Goal: Information Seeking & Learning: Learn about a topic

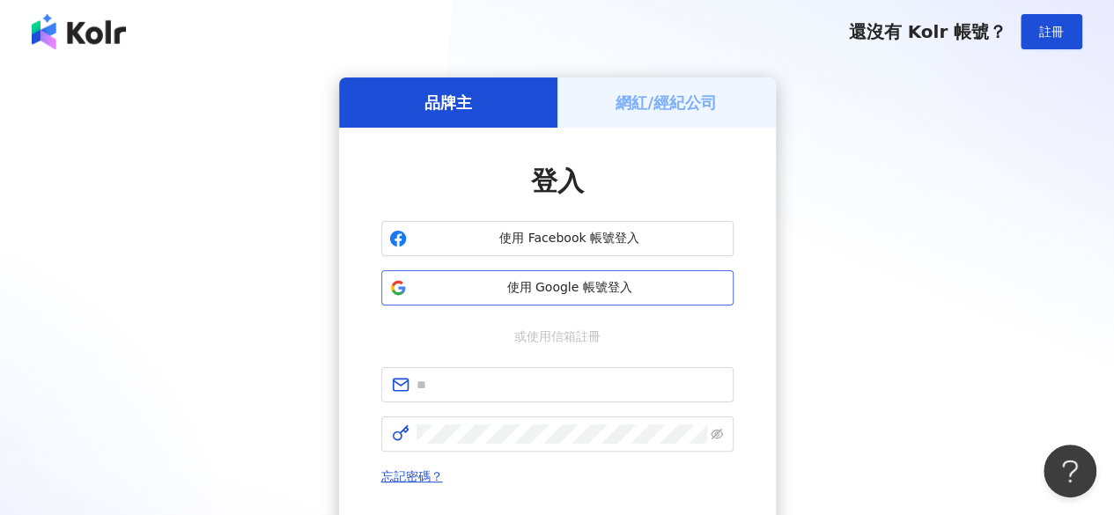
click at [614, 277] on button "使用 Google 帳號登入" at bounding box center [557, 287] width 352 height 35
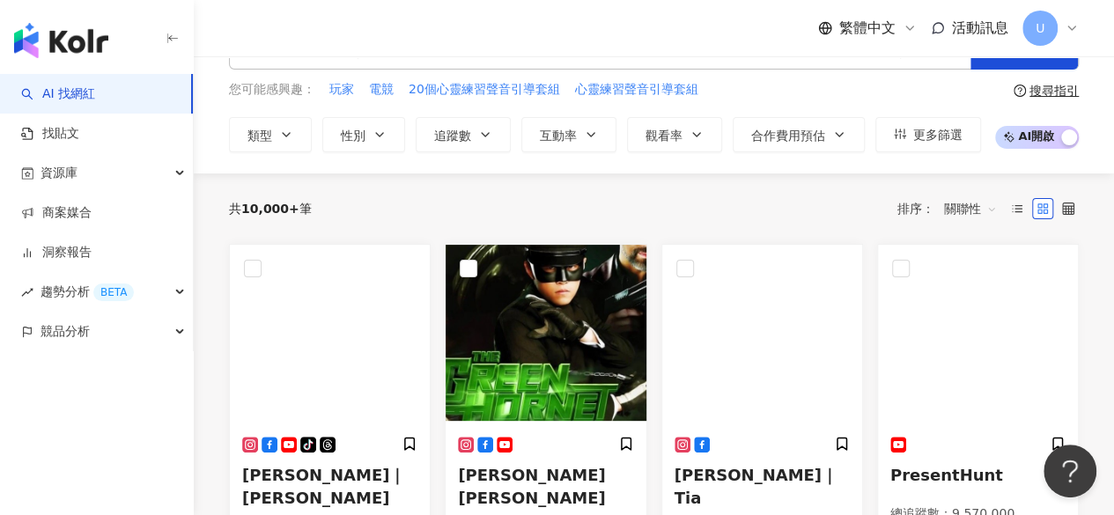
scroll to position [88, 0]
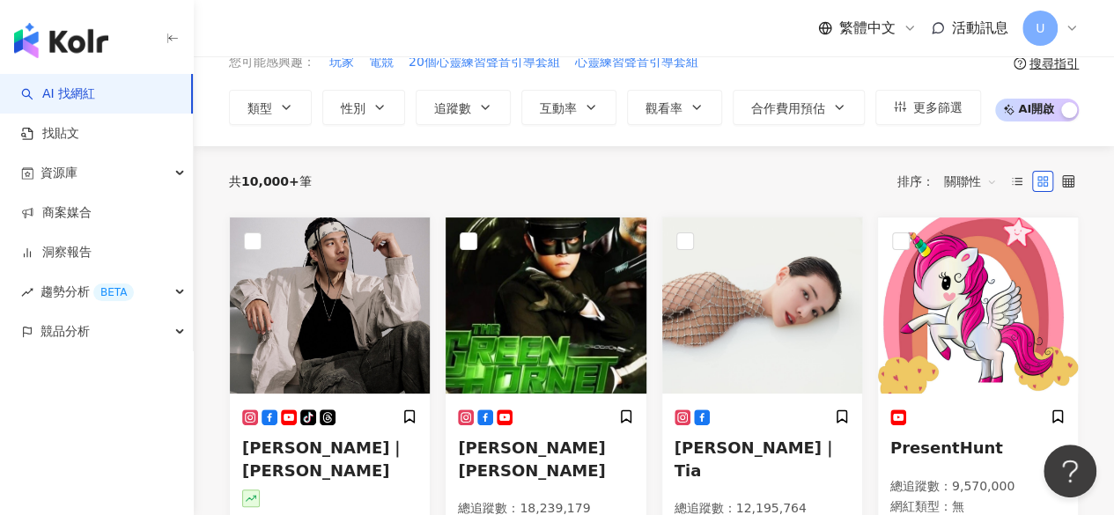
click at [863, 8] on div "繁體中文 活動訊息 U" at bounding box center [654, 28] width 850 height 56
click at [864, 13] on div "繁體中文 活動訊息 U" at bounding box center [948, 28] width 261 height 35
click at [868, 18] on span "繁體中文" at bounding box center [867, 27] width 56 height 19
click at [868, 121] on div "English" at bounding box center [876, 114] width 88 height 31
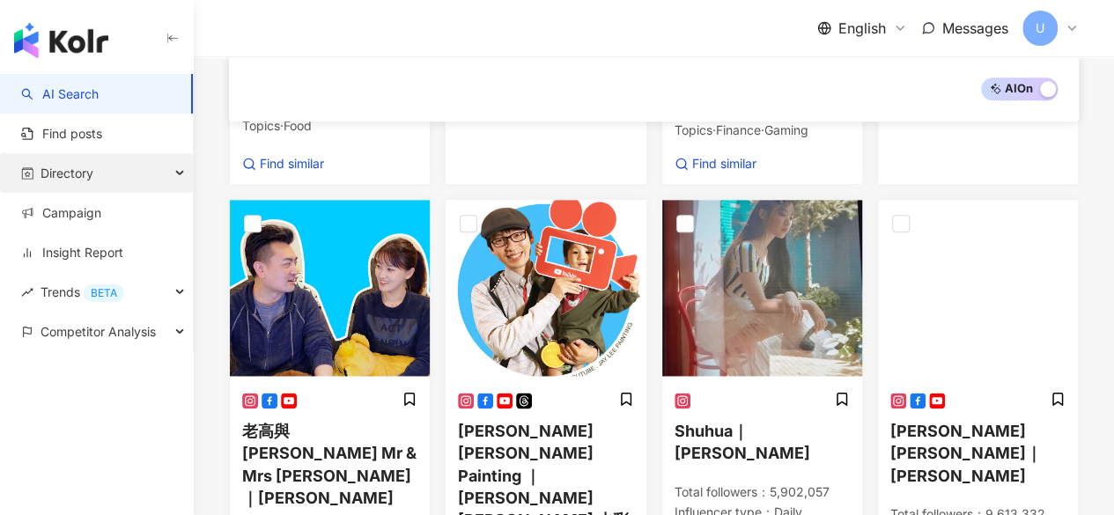
scroll to position [963, 0]
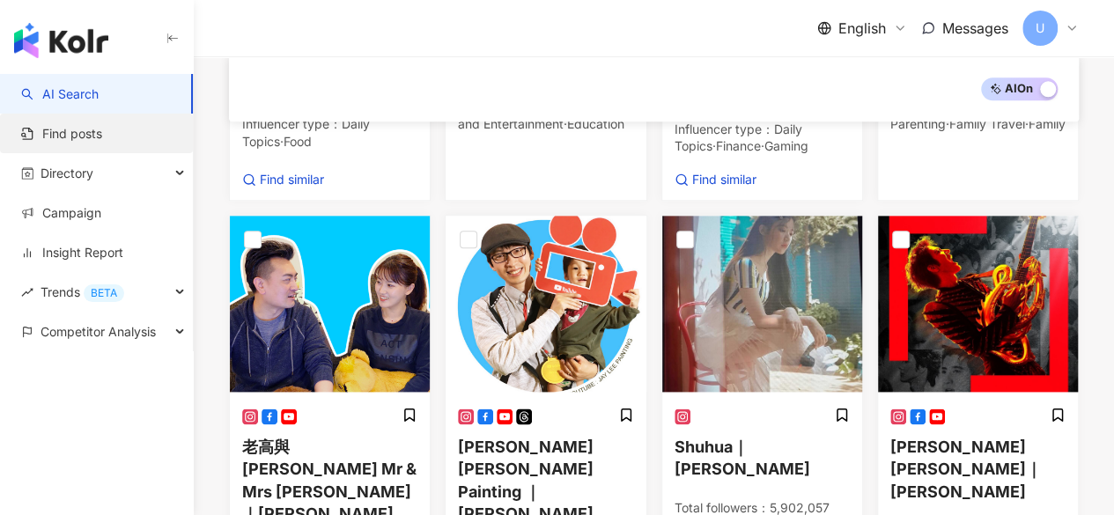
click at [102, 136] on link "Find posts" at bounding box center [61, 134] width 81 height 18
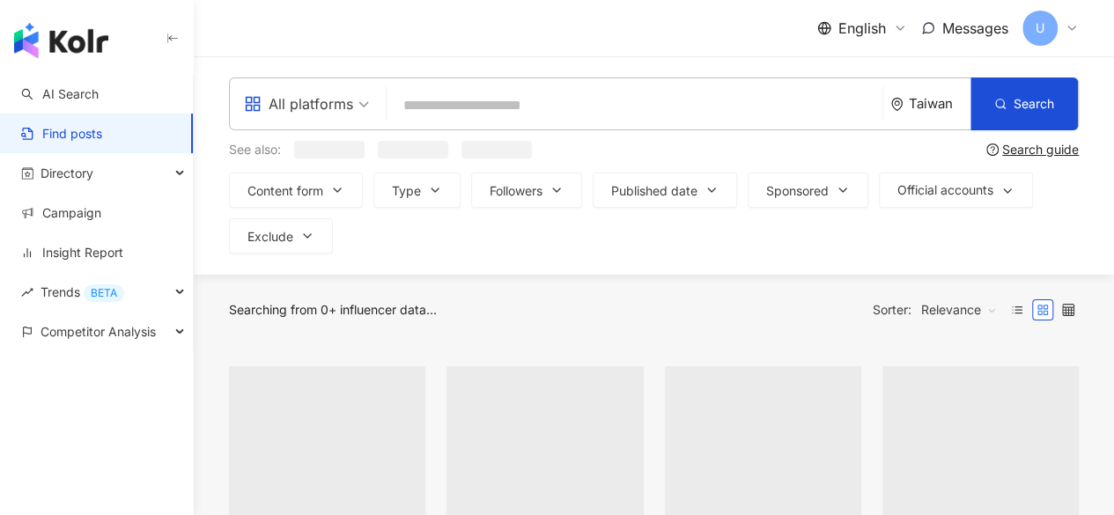
click at [422, 90] on input "search" at bounding box center [634, 105] width 482 height 38
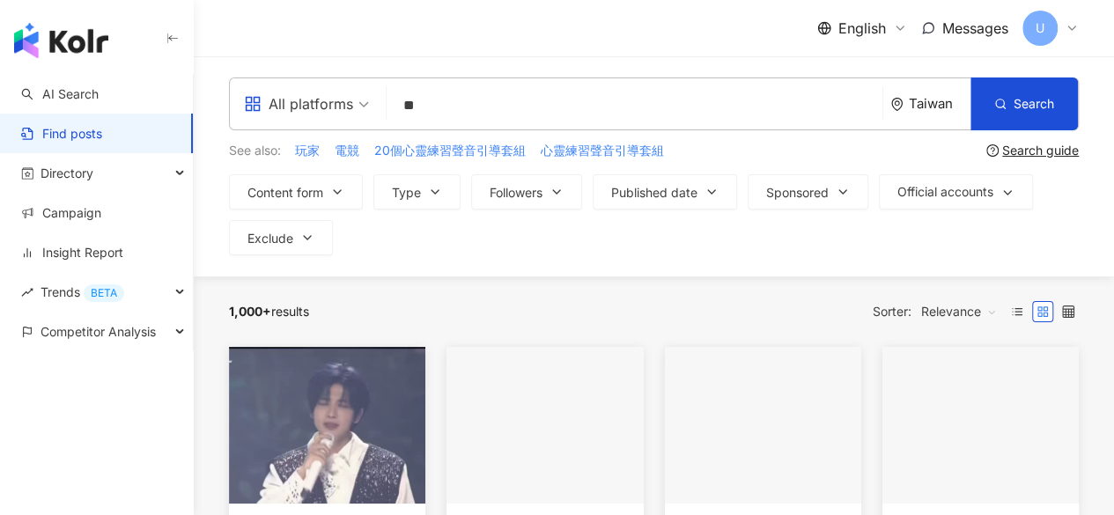
type input "*"
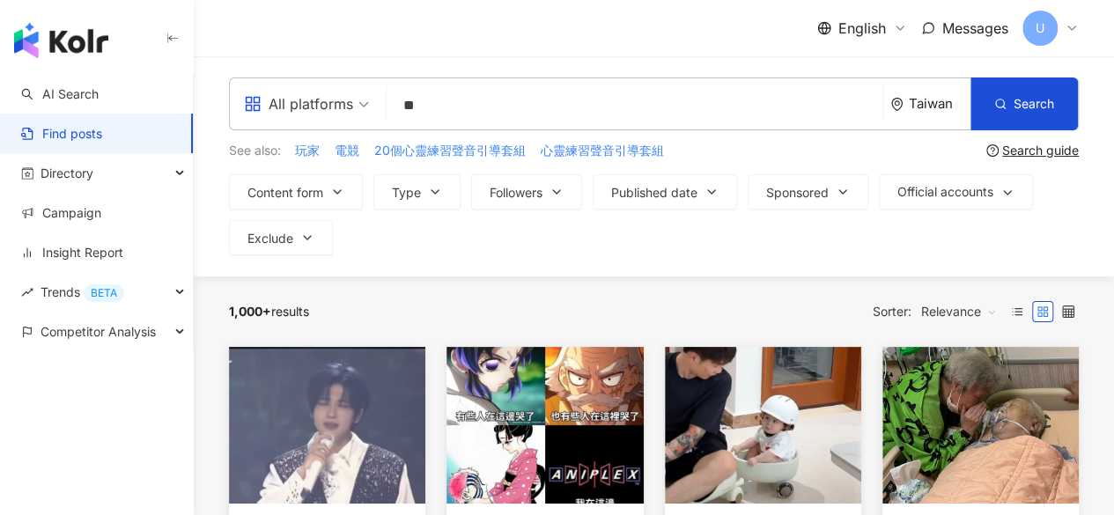
type input "*"
click at [312, 188] on span "Content form" at bounding box center [285, 193] width 76 height 14
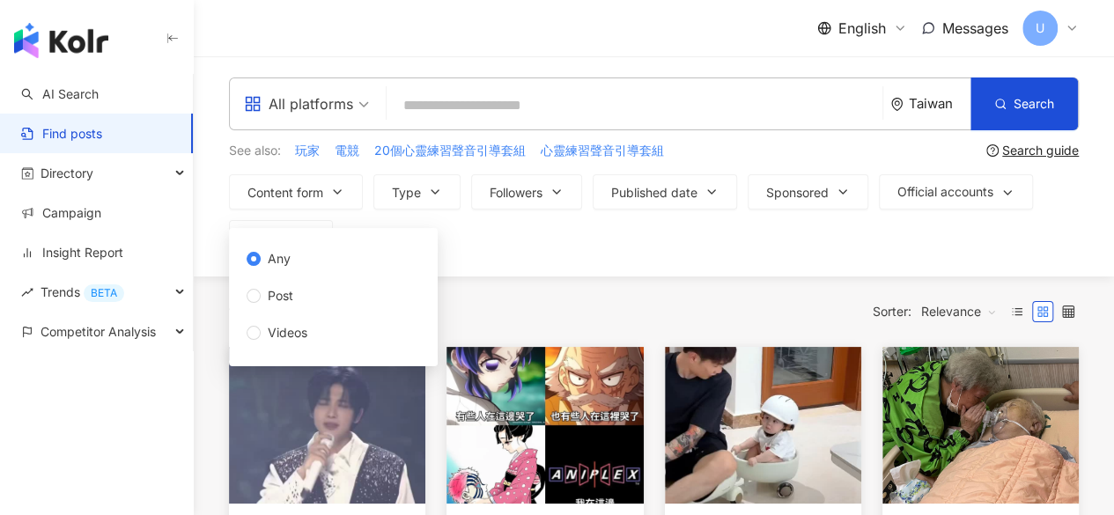
click at [538, 247] on div "Content form Type Followers Published date Sponsored Official accounts Exclude …" at bounding box center [654, 214] width 850 height 81
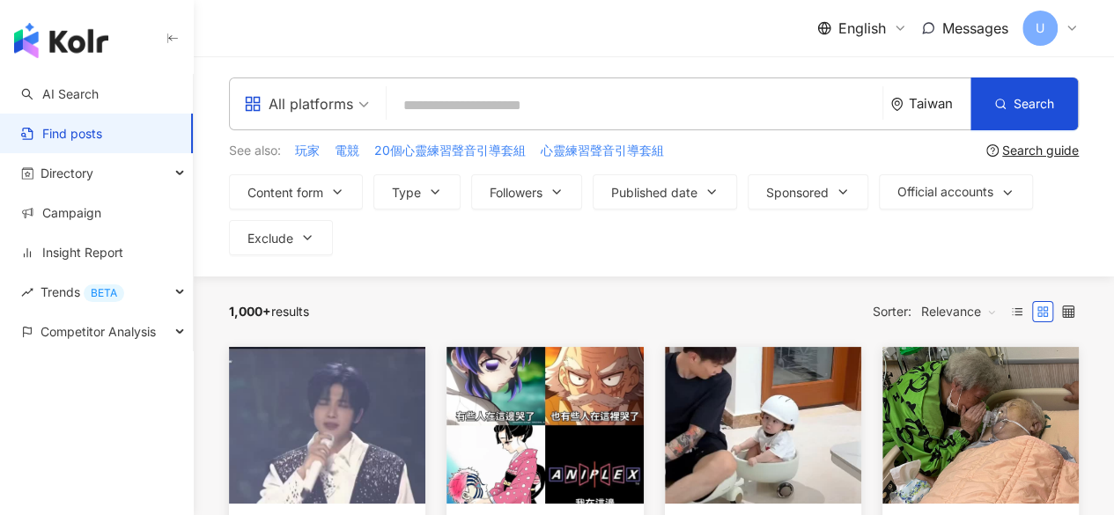
click at [39, 125] on link "Find posts" at bounding box center [61, 134] width 81 height 18
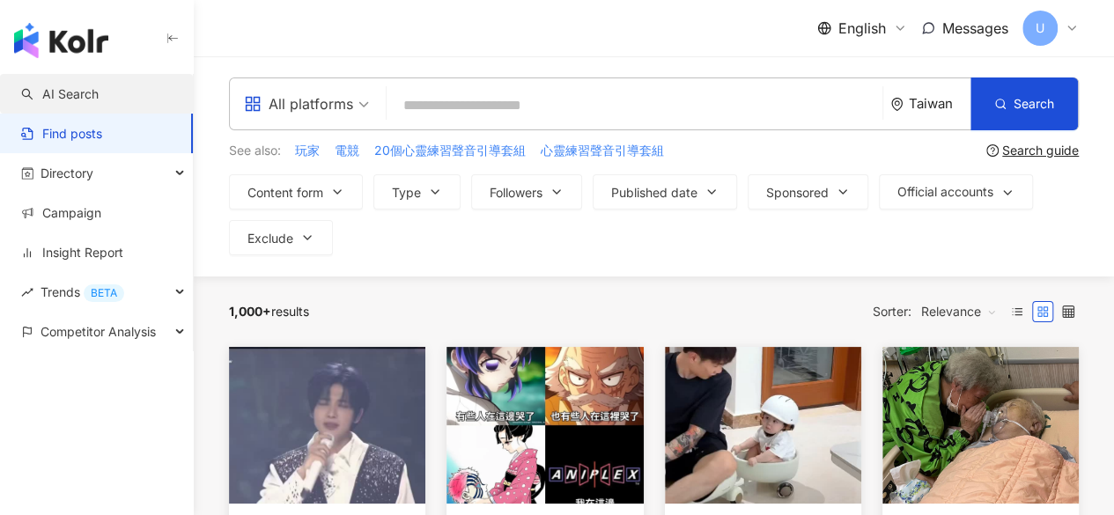
click at [99, 87] on link "AI Search" at bounding box center [59, 94] width 77 height 18
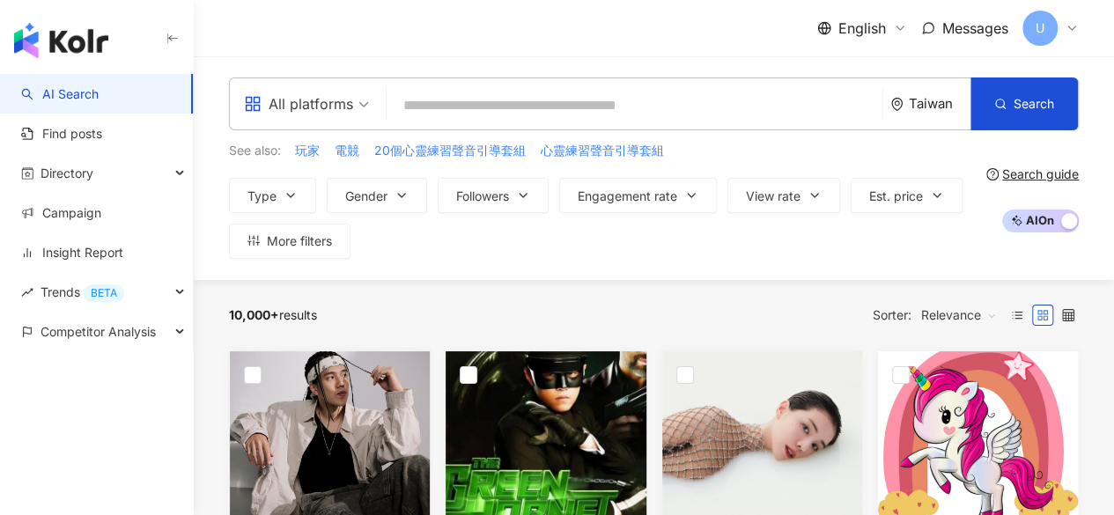
click at [1066, 173] on div "Search guide" at bounding box center [1040, 174] width 77 height 14
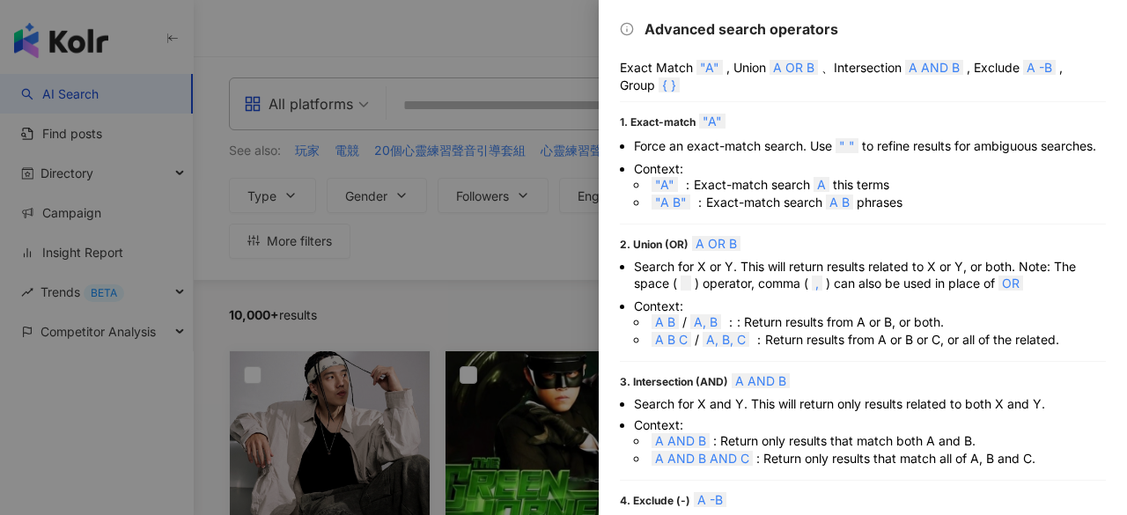
click at [411, 39] on div at bounding box center [563, 257] width 1127 height 515
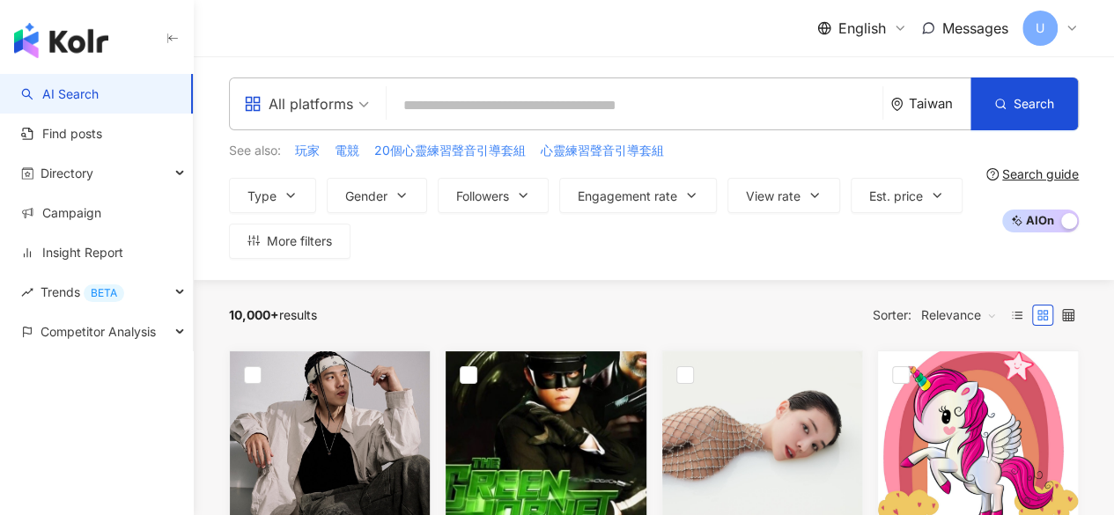
click at [916, 11] on div "English Messages U" at bounding box center [947, 28] width 261 height 35
click at [877, 20] on span "English" at bounding box center [862, 27] width 48 height 19
click at [856, 76] on div "繁體中文" at bounding box center [871, 68] width 88 height 31
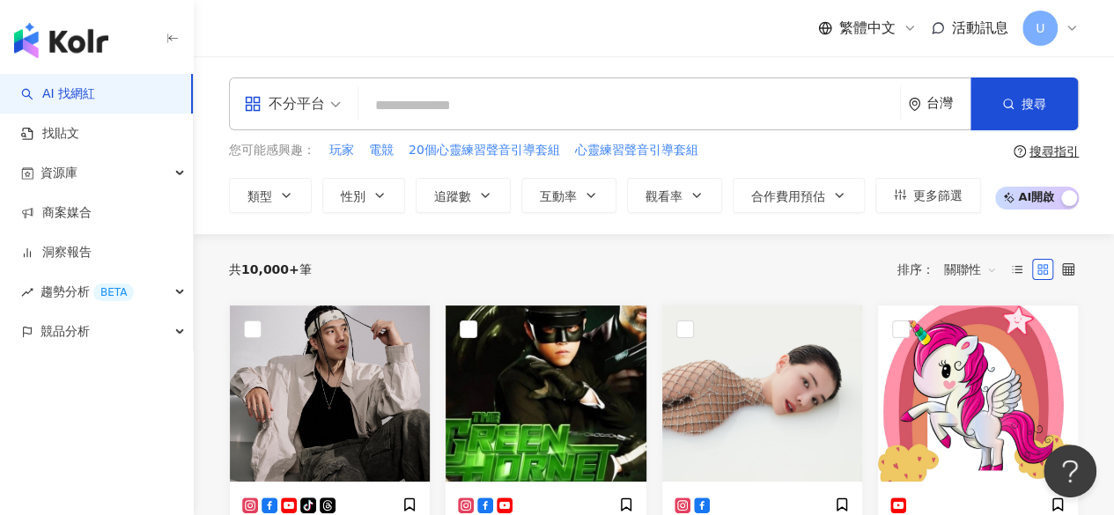
click at [1051, 151] on div "搜尋指引" at bounding box center [1053, 151] width 49 height 14
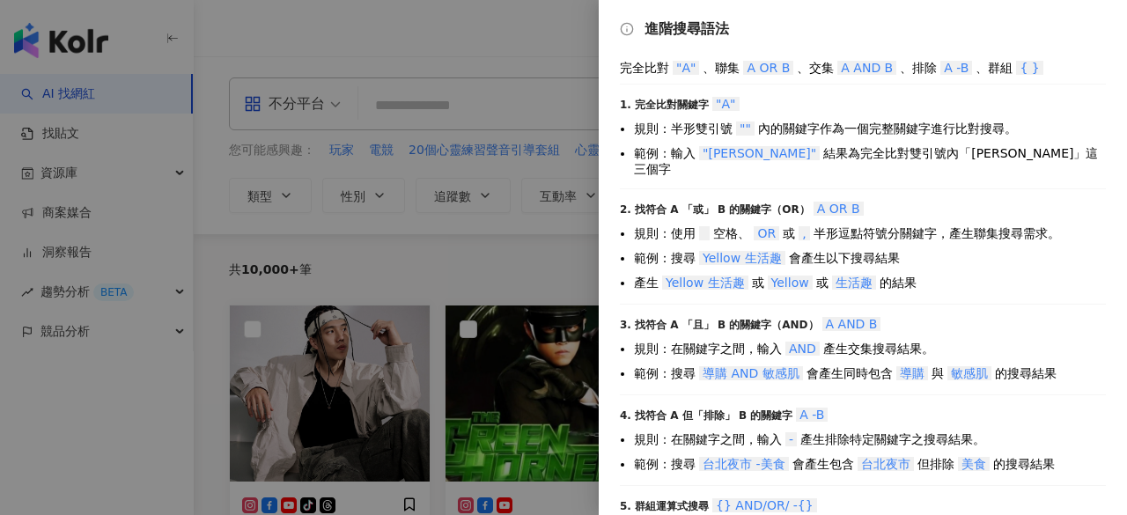
click at [477, 248] on div at bounding box center [563, 257] width 1127 height 515
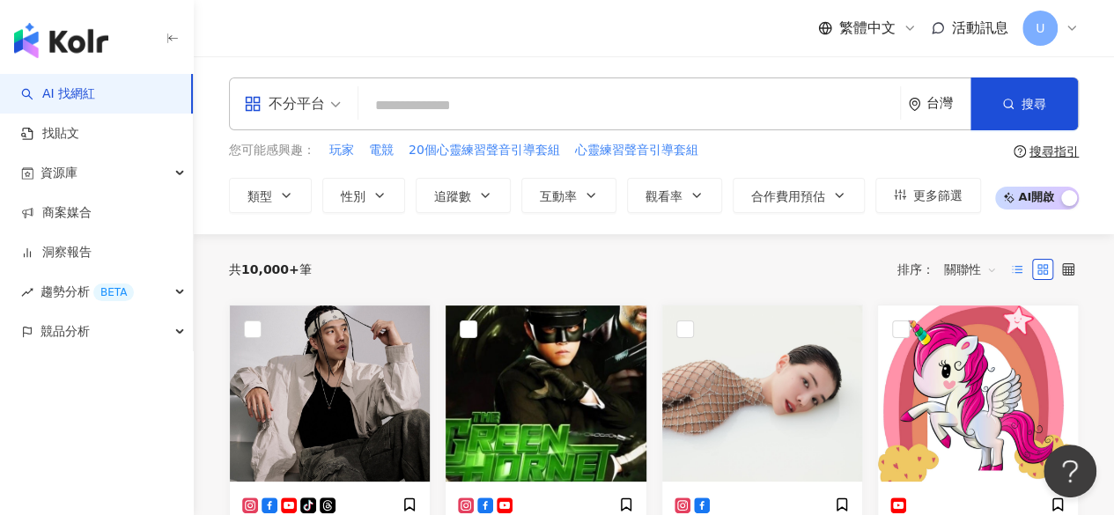
click at [1011, 264] on icon at bounding box center [1017, 269] width 12 height 12
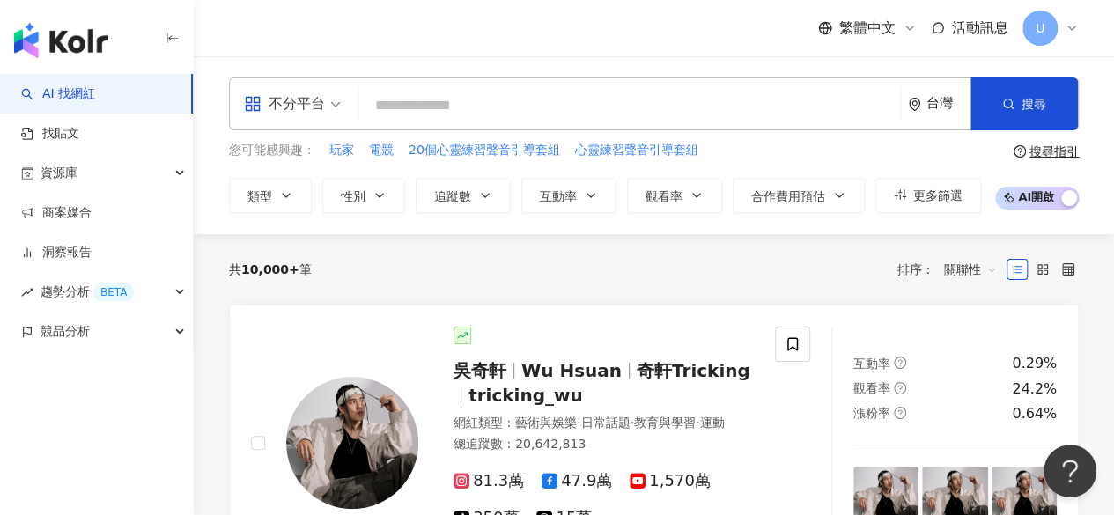
drag, startPoint x: 1068, startPoint y: 268, endPoint x: 984, endPoint y: 281, distance: 84.5
click at [1068, 268] on icon at bounding box center [1068, 269] width 12 height 12
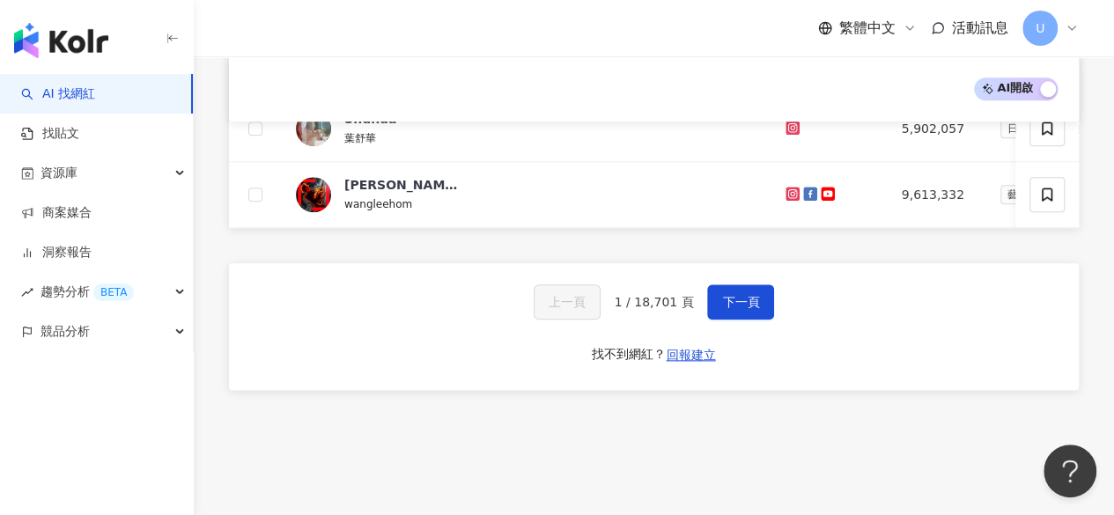
scroll to position [963, 0]
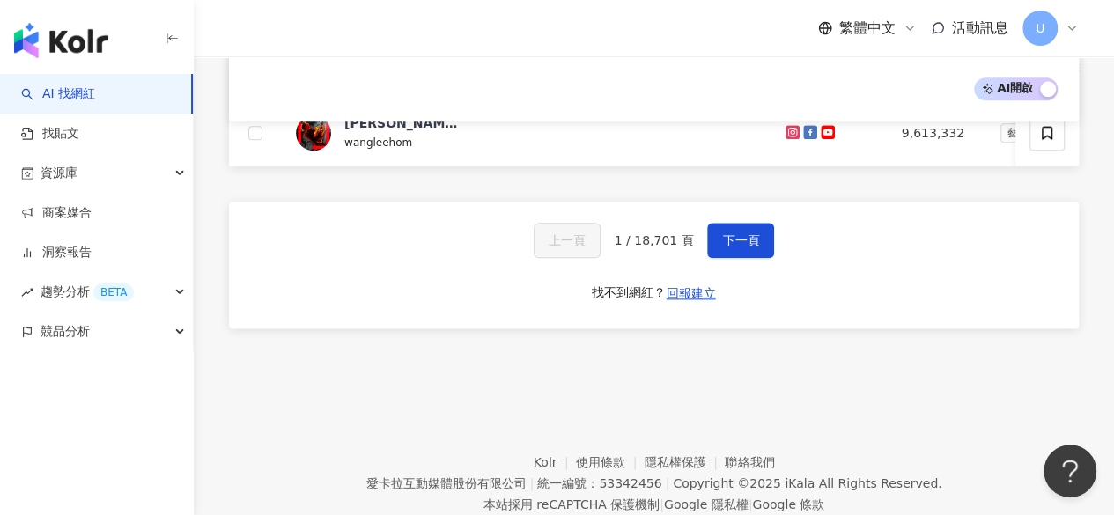
click at [662, 247] on span "1 / 18,701 頁" at bounding box center [653, 240] width 79 height 14
click at [820, 279] on div "上一頁 1 / 18,701 頁 下一頁 找不到網紅？ 回報建立" at bounding box center [654, 265] width 850 height 127
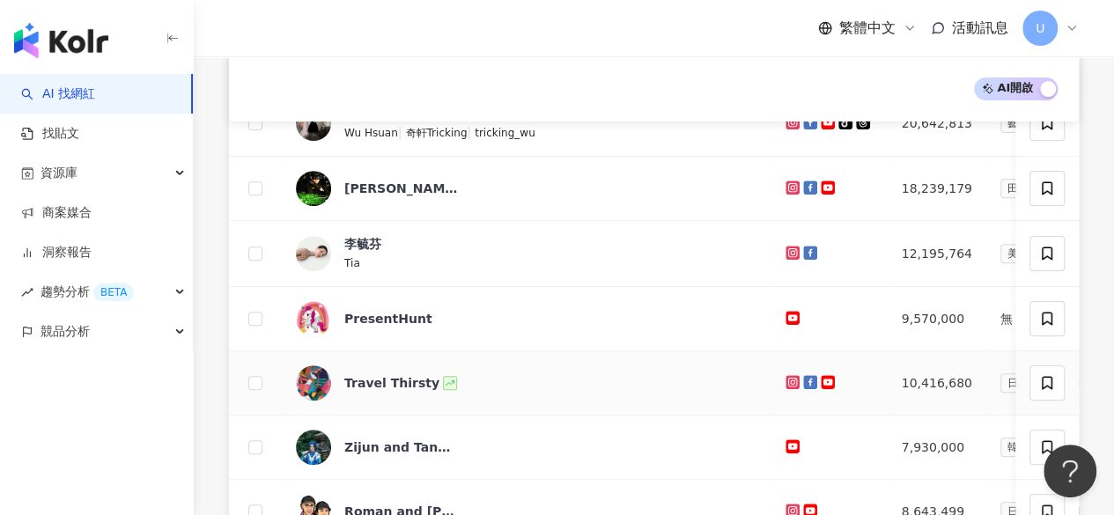
scroll to position [0, 0]
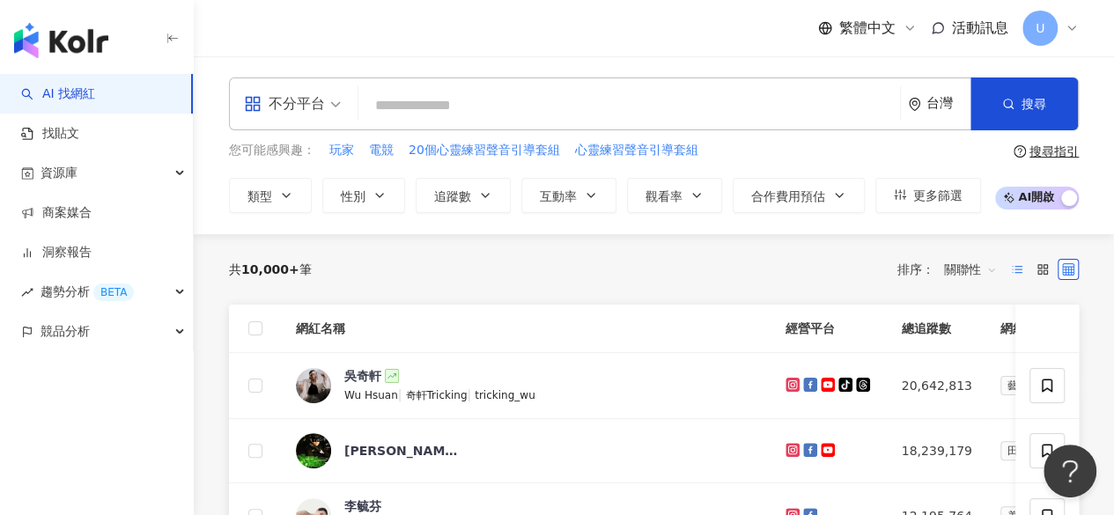
click at [1018, 273] on icon at bounding box center [1017, 269] width 12 height 12
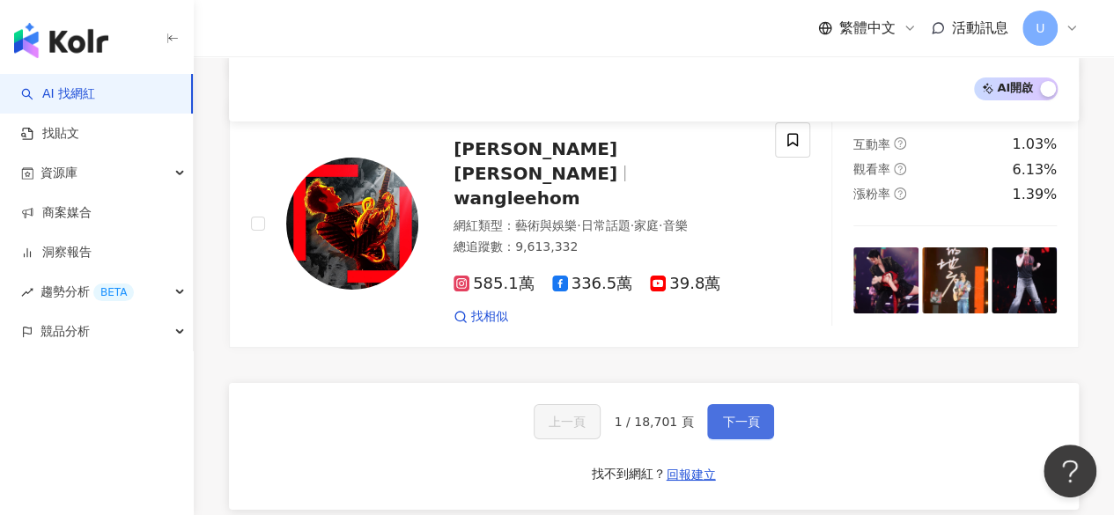
scroll to position [2988, 0]
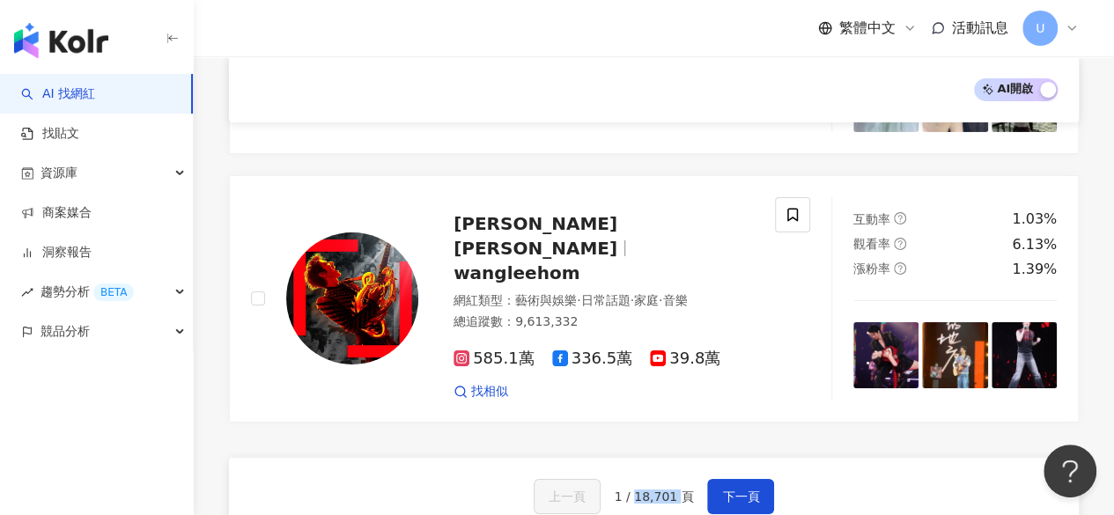
drag, startPoint x: 674, startPoint y: 404, endPoint x: 637, endPoint y: 406, distance: 37.0
click at [637, 489] on span "1 / 18,701 頁" at bounding box center [653, 496] width 79 height 14
click at [641, 489] on span "1 / 18,701 頁" at bounding box center [653, 496] width 79 height 14
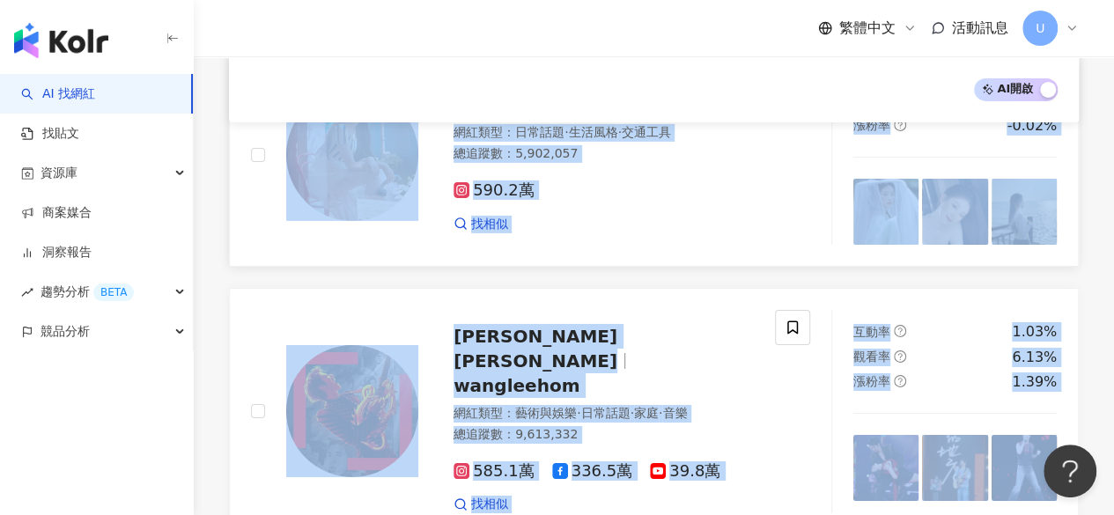
scroll to position [2679, 0]
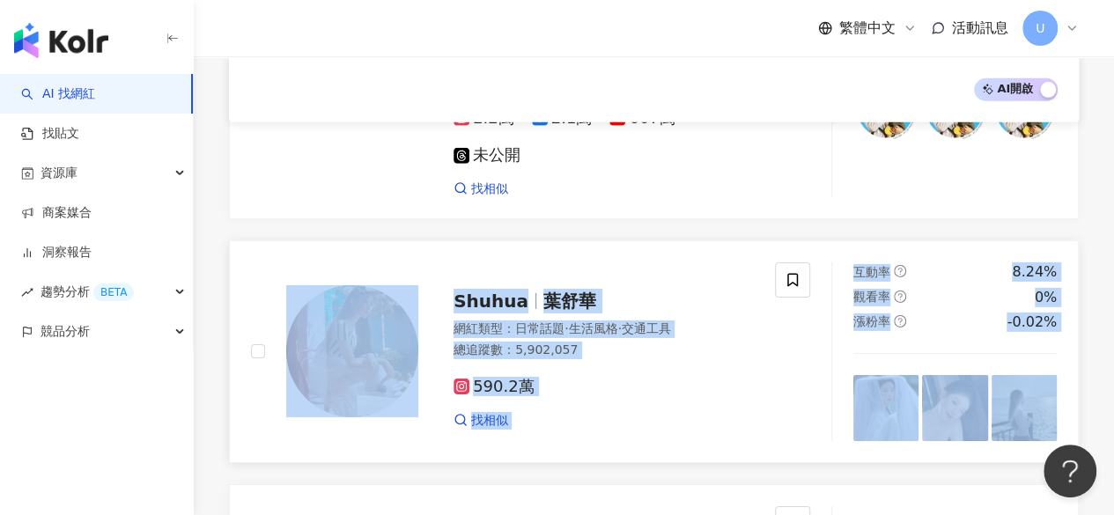
drag, startPoint x: 1111, startPoint y: 348, endPoint x: 309, endPoint y: 261, distance: 806.6
copy div "[PERSON_NAME] 網紅類型 ： 日常話題 · 生活風格 · 交通工具 總追蹤數 ： 5,902,057 590.2萬 找相似 互動率 8.24% 觀…"
click at [783, 308] on div at bounding box center [792, 351] width 35 height 179
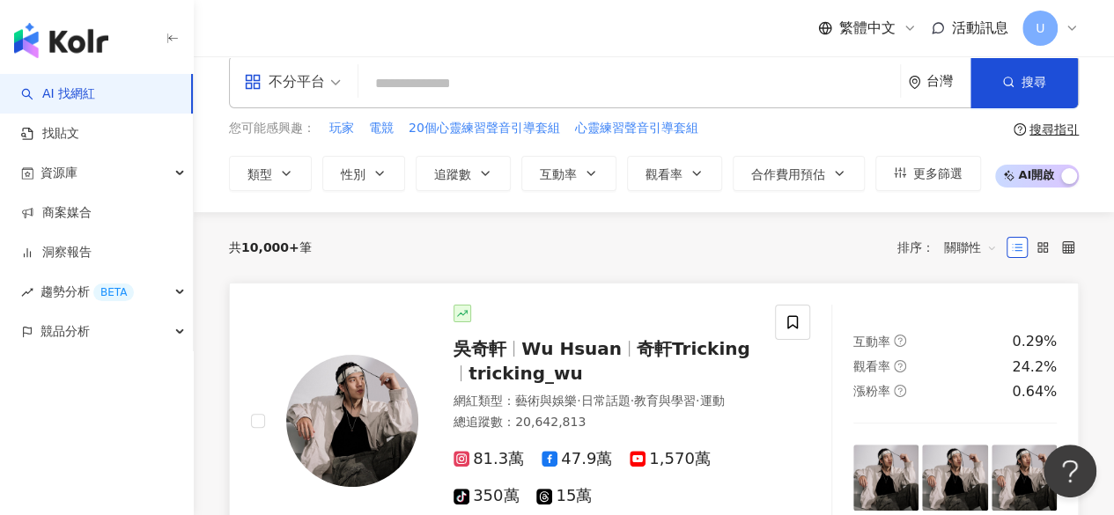
scroll to position [0, 0]
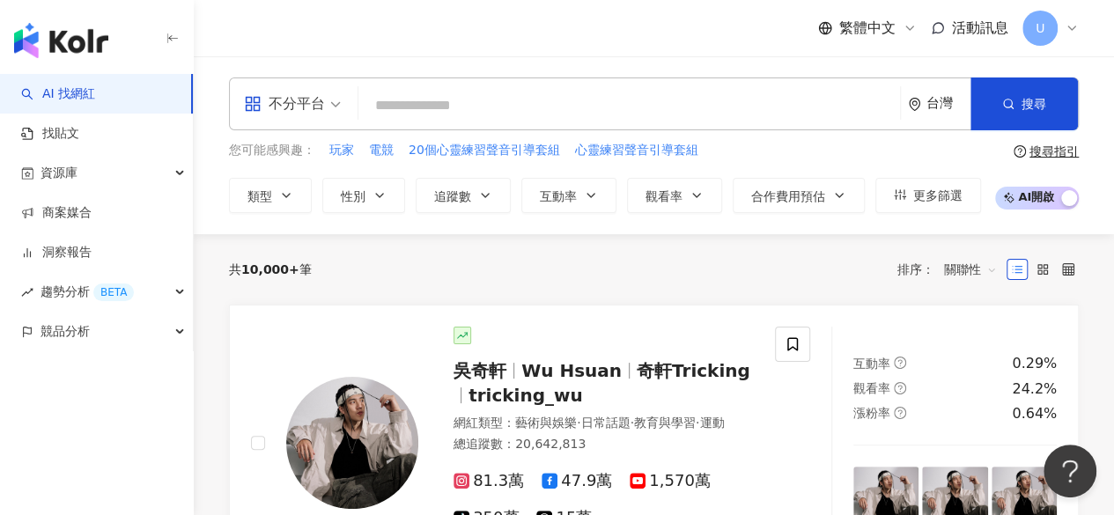
click at [971, 273] on span "關聯性" at bounding box center [970, 269] width 53 height 28
click at [972, 370] on div "漲粉率" at bounding box center [970, 364] width 44 height 19
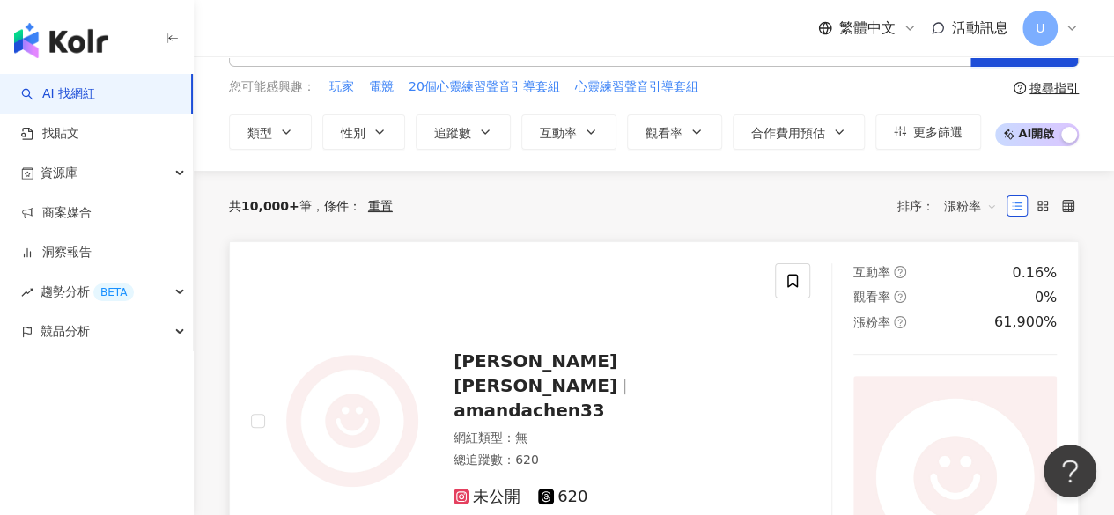
scroll to position [176, 0]
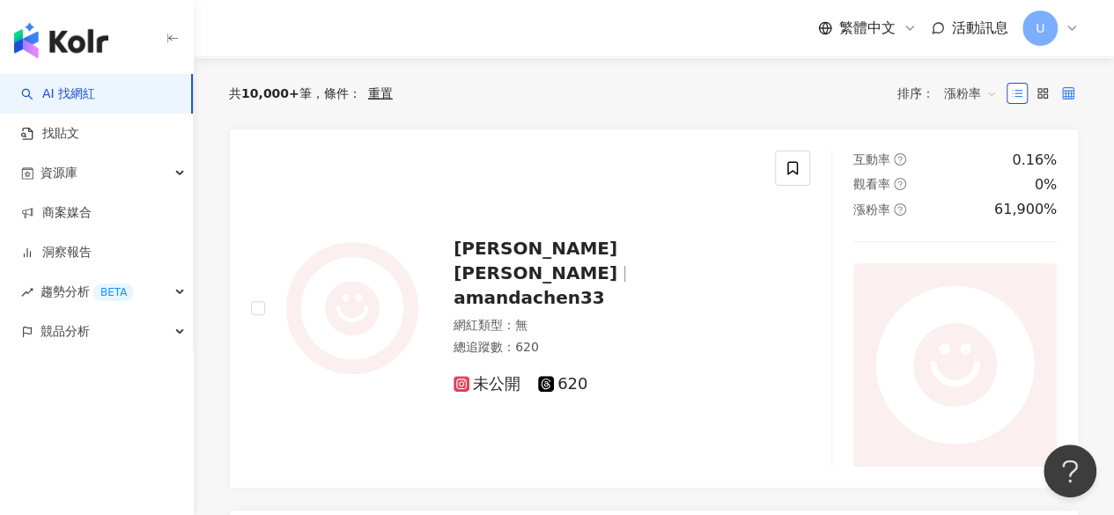
click at [1058, 91] on label at bounding box center [1067, 93] width 21 height 21
